Goal: Navigation & Orientation: Find specific page/section

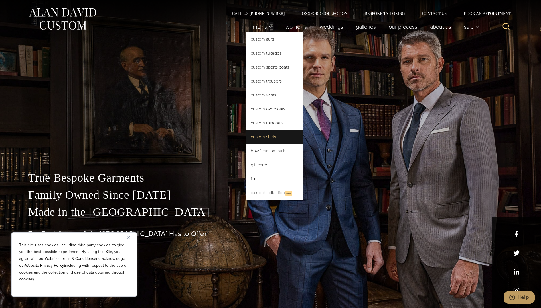
click at [262, 136] on link "Custom Shirts" at bounding box center [274, 137] width 57 height 14
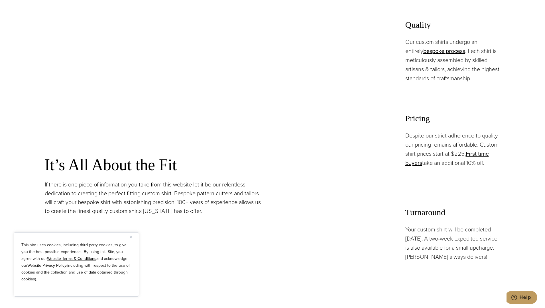
scroll to position [313, 0]
